Goal: Information Seeking & Learning: Compare options

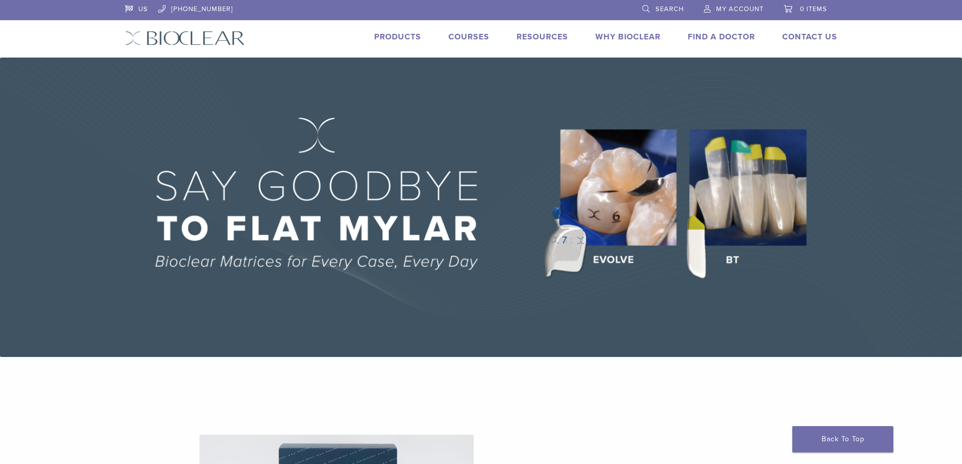
click at [403, 37] on link "Products" at bounding box center [397, 37] width 47 height 10
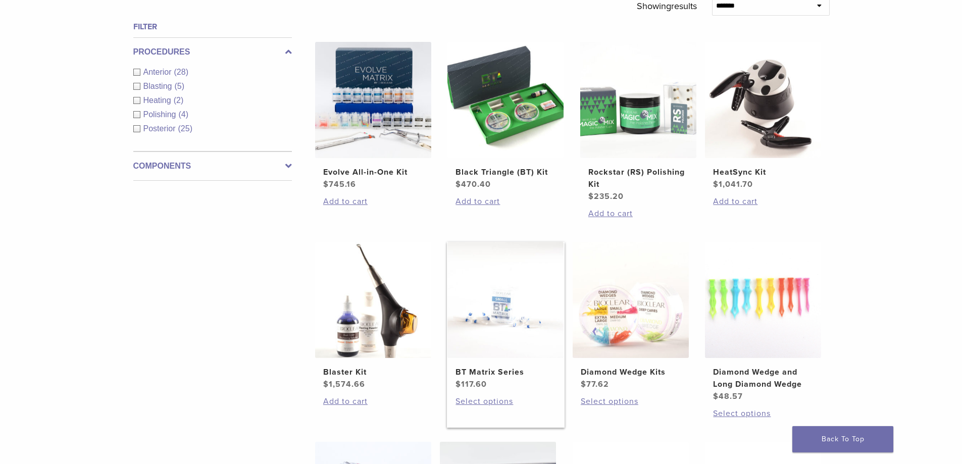
scroll to position [339, 0]
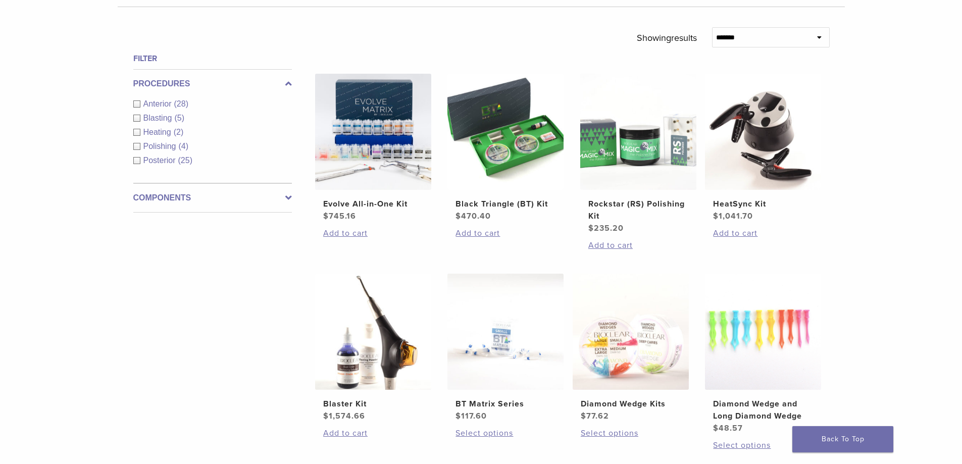
click at [150, 159] on span "Posterior" at bounding box center [160, 160] width 35 height 9
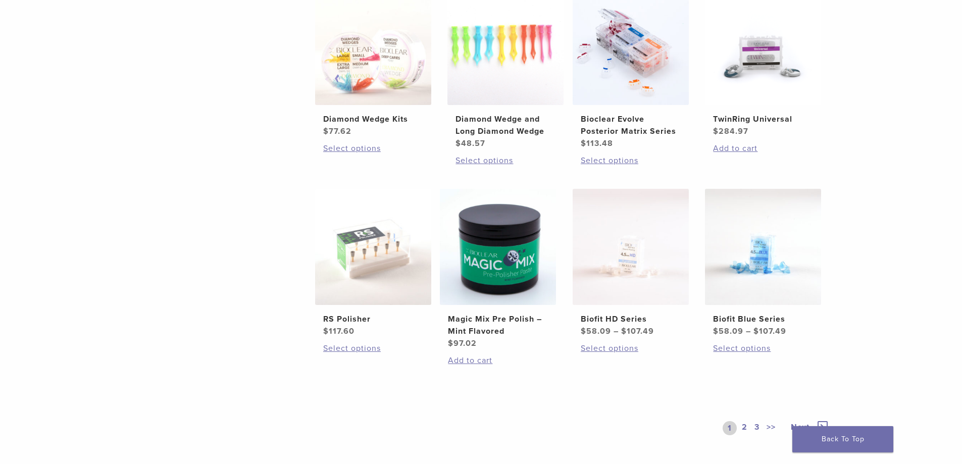
scroll to position [692, 0]
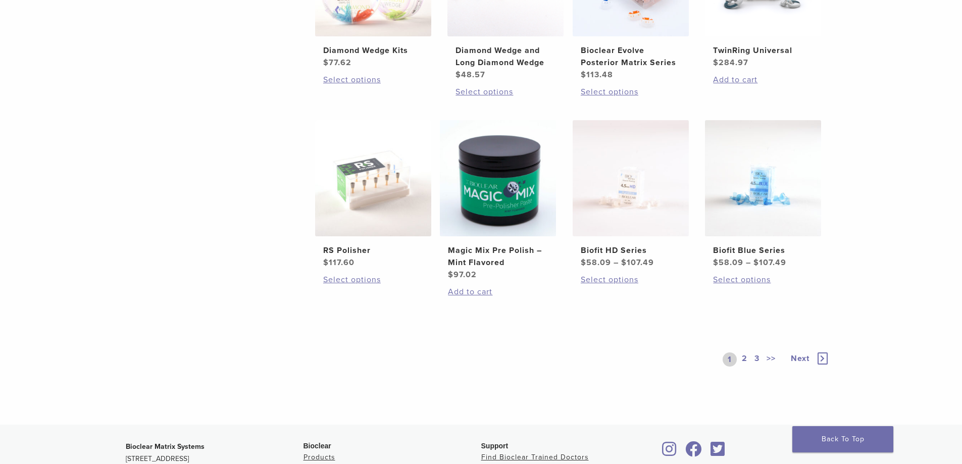
click at [747, 360] on link "2" at bounding box center [745, 360] width 10 height 14
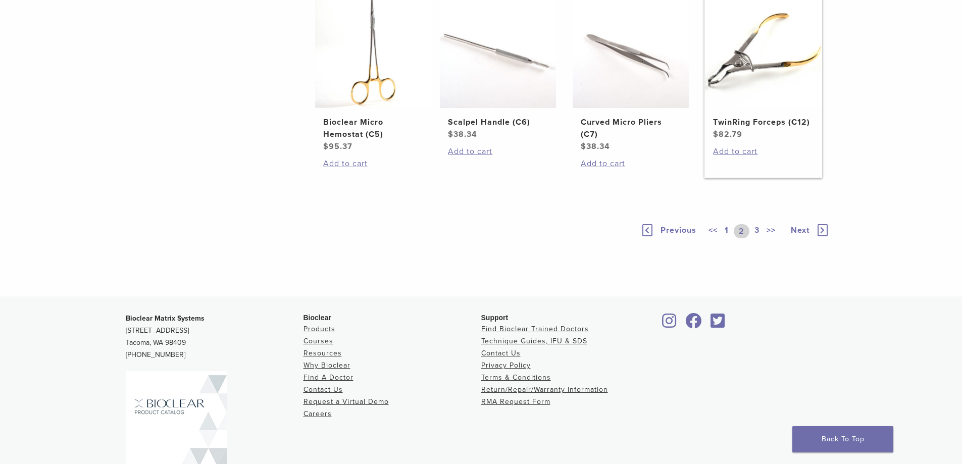
click at [767, 108] on img at bounding box center [763, 50] width 116 height 116
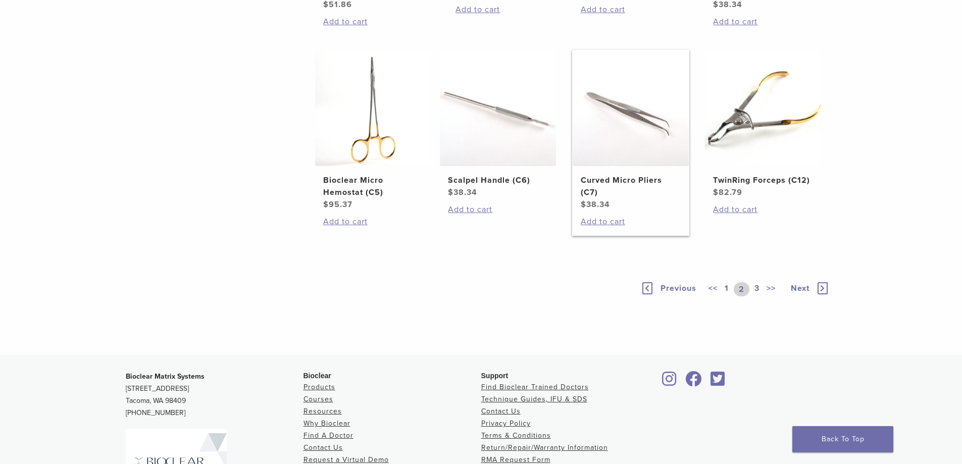
scroll to position [541, 0]
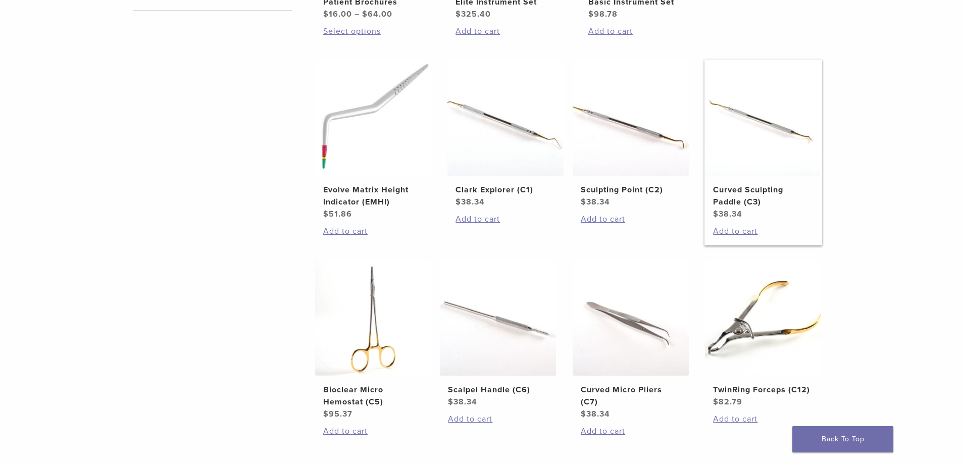
click at [738, 128] on img at bounding box center [763, 118] width 116 height 116
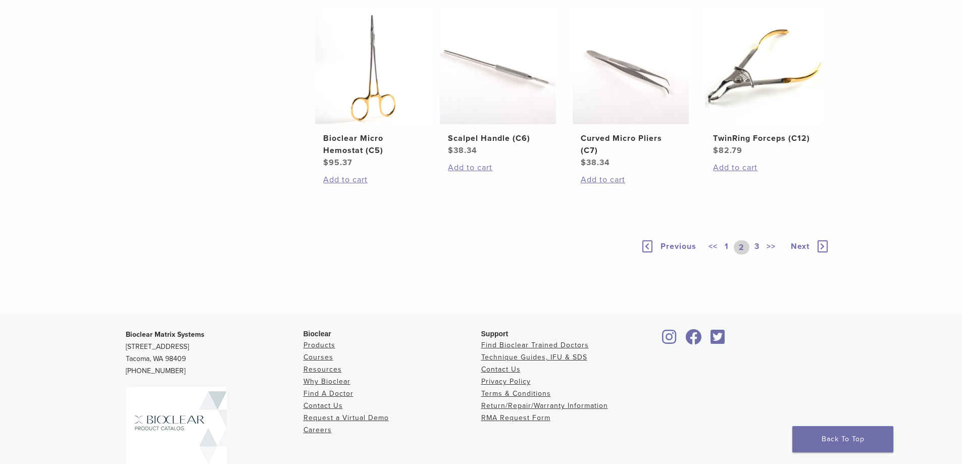
scroll to position [793, 0]
click at [756, 241] on link "3" at bounding box center [757, 246] width 9 height 14
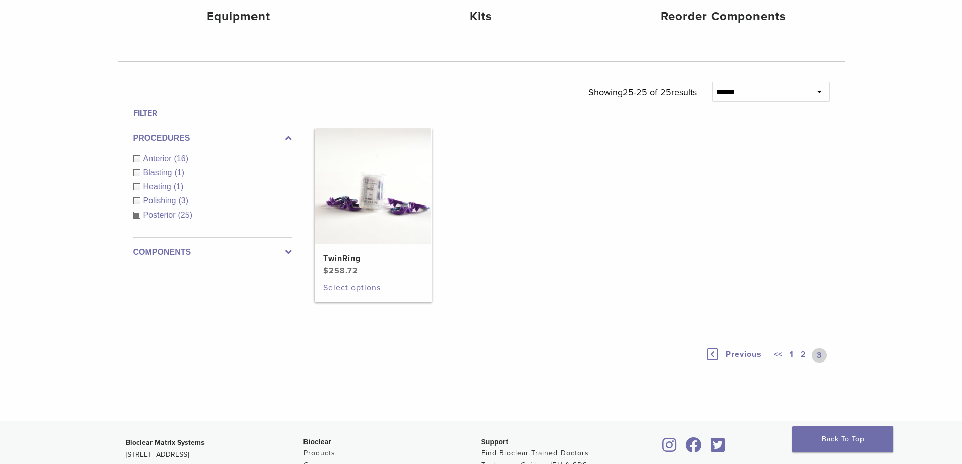
scroll to position [280, 0]
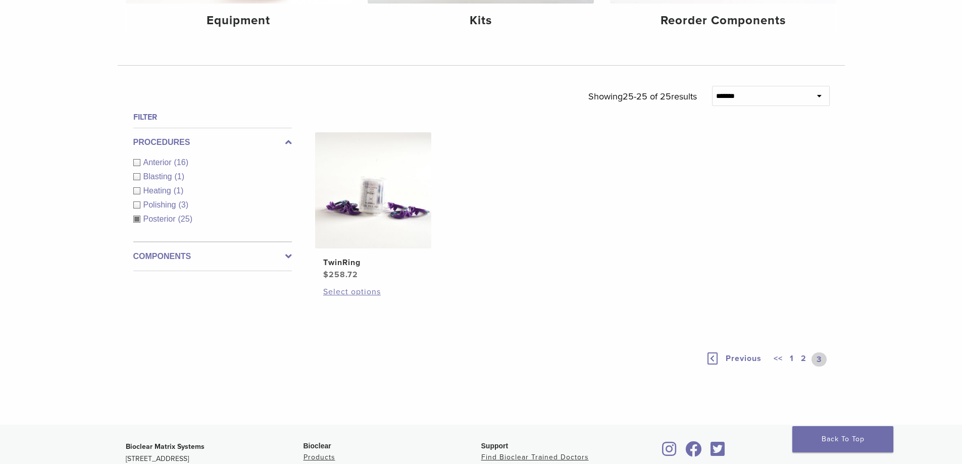
click at [151, 161] on span "Anterior" at bounding box center [158, 162] width 31 height 9
click at [155, 217] on div "Procedures Anterior (16) Blasting (1) Heating (1) Polishing (3) Posterior (25)" at bounding box center [212, 185] width 159 height 114
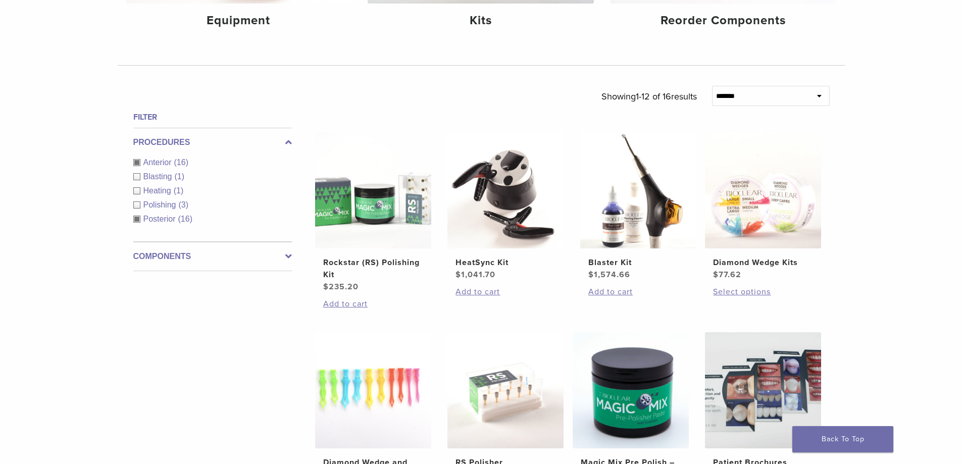
click at [157, 217] on span "Posterior" at bounding box center [160, 219] width 35 height 9
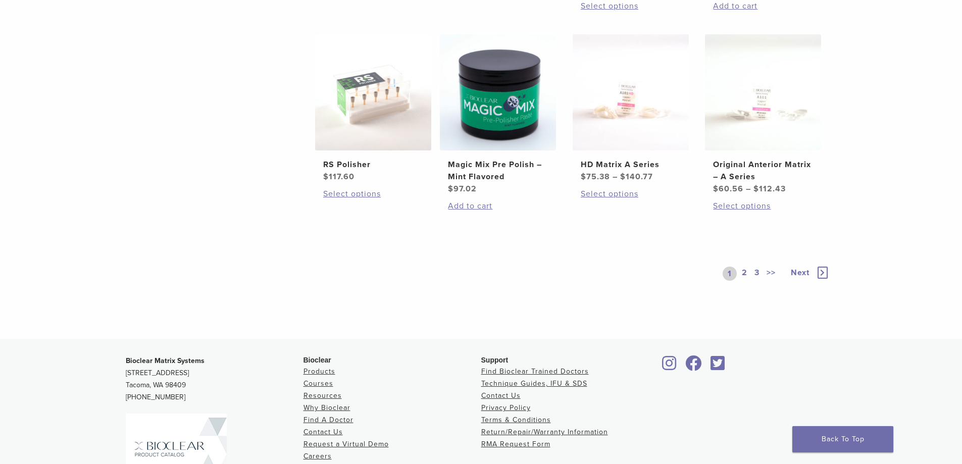
scroll to position [836, 0]
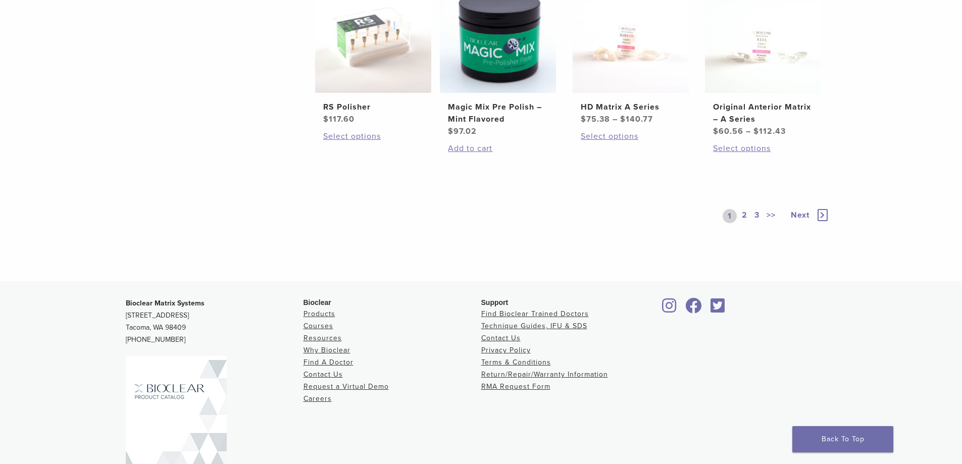
click at [754, 214] on link "3" at bounding box center [757, 216] width 9 height 14
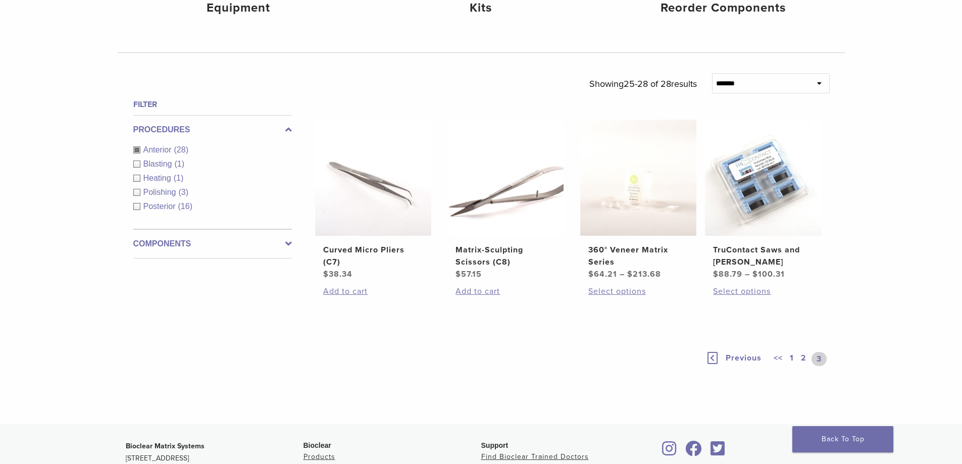
scroll to position [292, 0]
click at [803, 357] on link "2" at bounding box center [804, 360] width 10 height 14
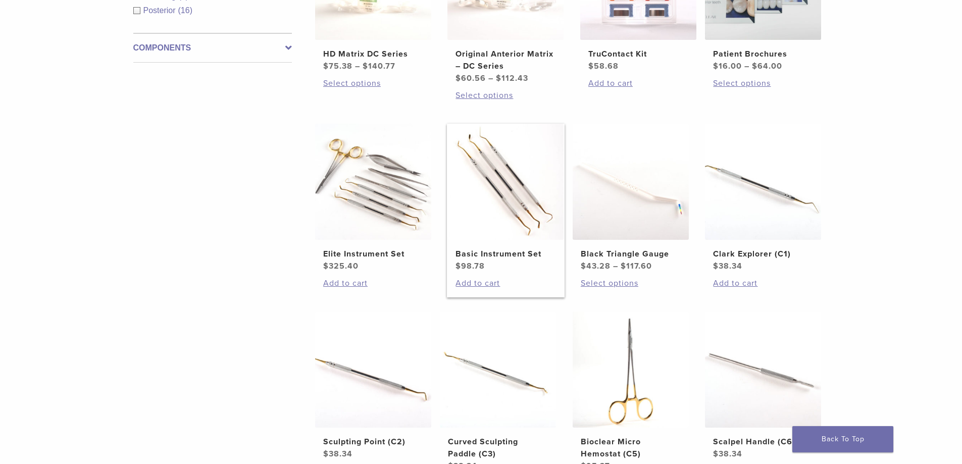
scroll to position [494, 0]
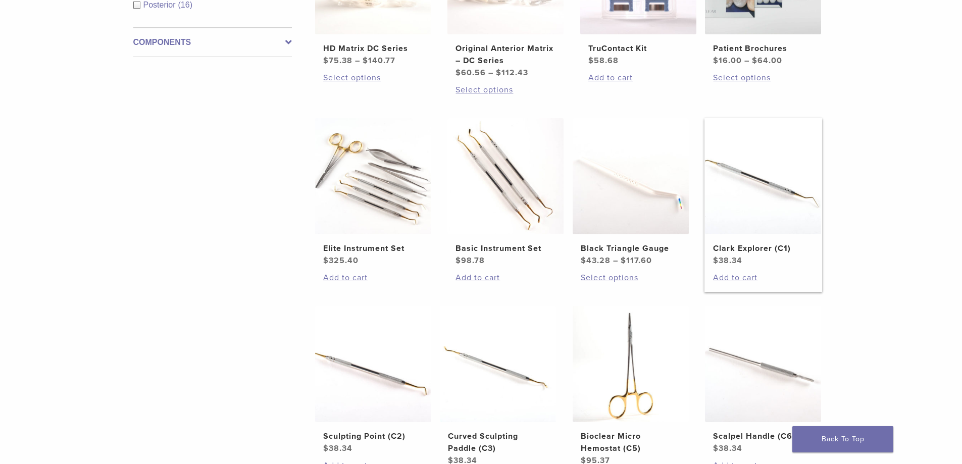
click at [764, 178] on img at bounding box center [763, 176] width 116 height 116
click at [508, 365] on img at bounding box center [498, 364] width 116 height 116
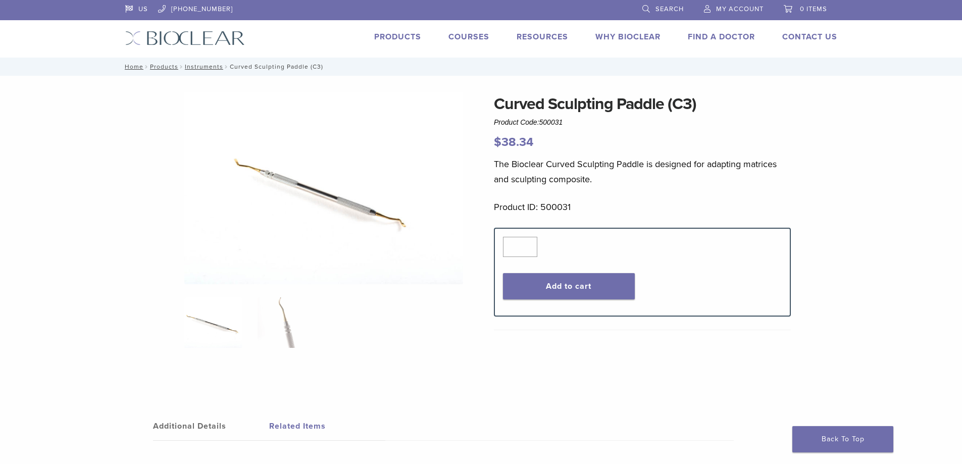
click at [377, 211] on img at bounding box center [323, 188] width 279 height 192
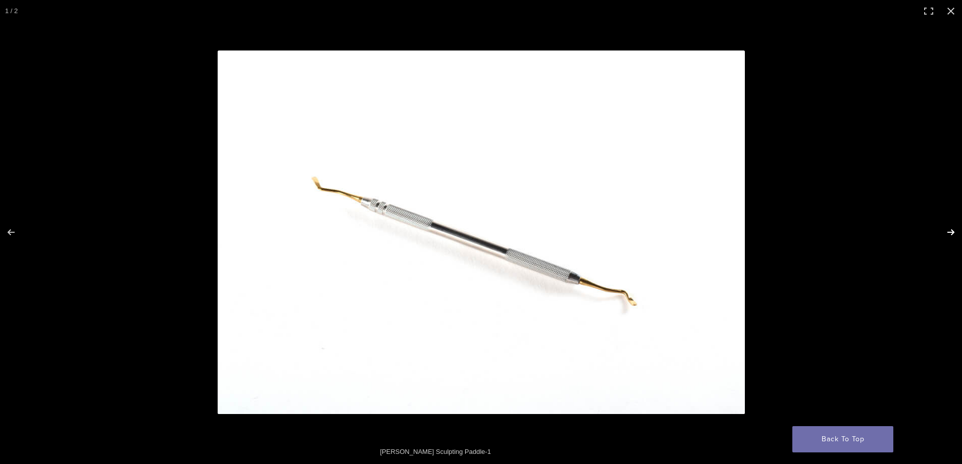
click at [954, 231] on button "Next (arrow right)" at bounding box center [944, 232] width 35 height 51
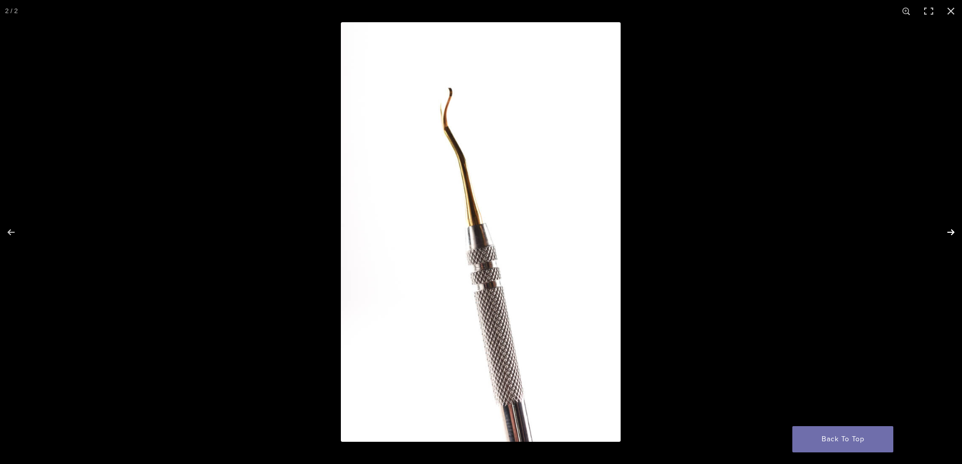
click at [954, 231] on button "Next (arrow right)" at bounding box center [944, 232] width 35 height 51
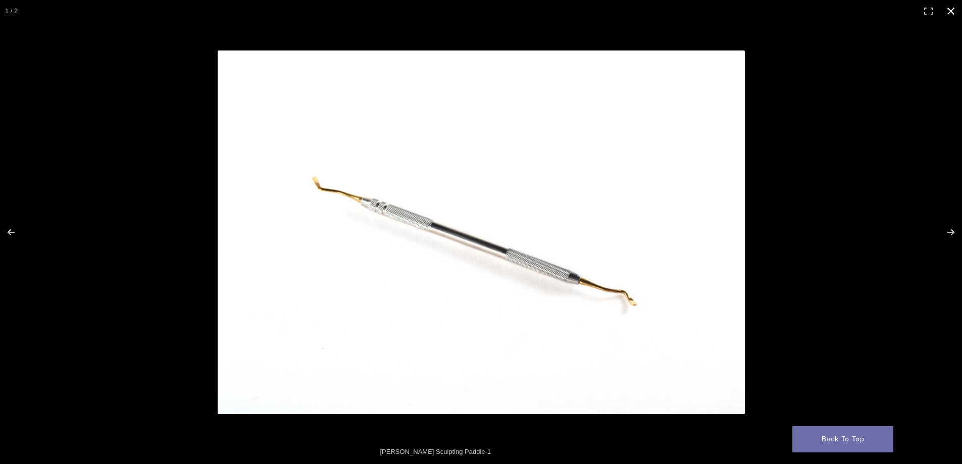
click at [954, 8] on button "Close (Esc)" at bounding box center [951, 11] width 22 height 22
